Goal: Information Seeking & Learning: Learn about a topic

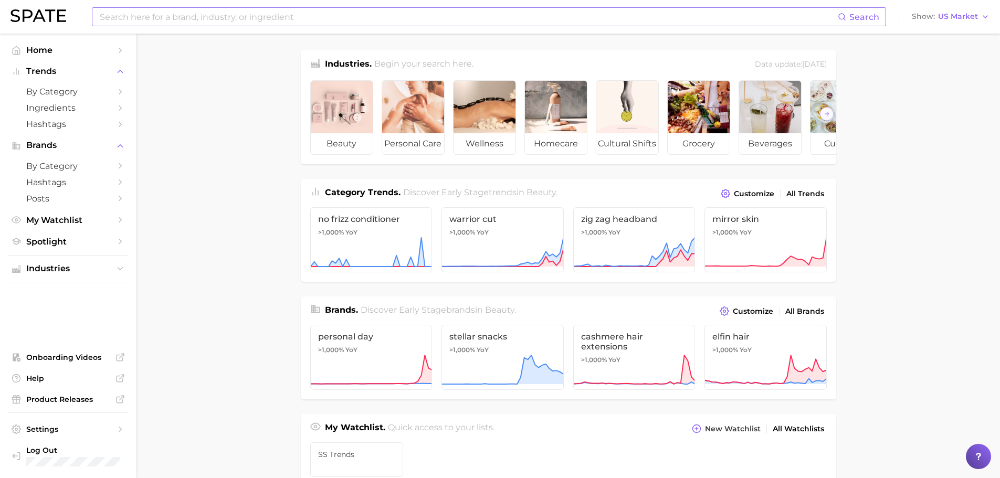
click at [368, 23] on input at bounding box center [468, 17] width 739 height 18
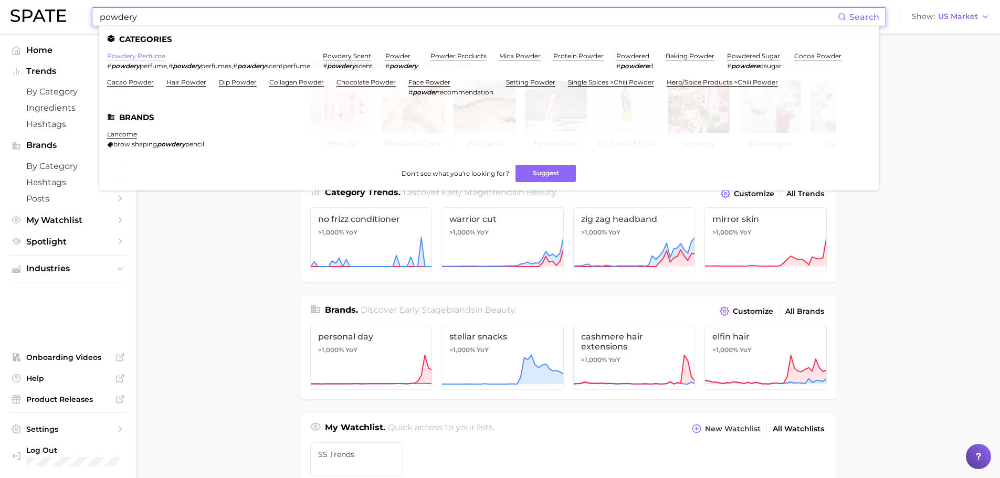
type input "powdery"
click at [158, 53] on link "powdery perfume" at bounding box center [136, 56] width 58 height 8
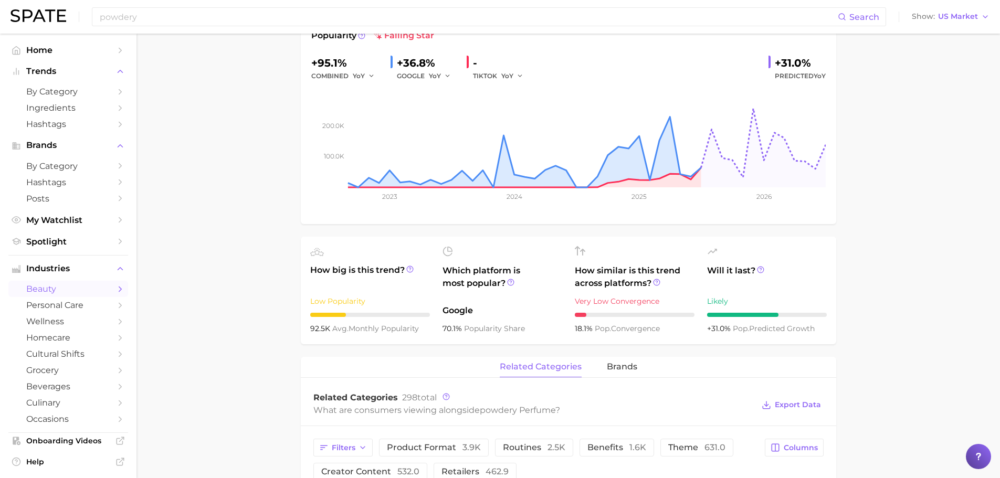
scroll to position [315, 0]
